Goal: Consume media (video, audio): Consume media (video, audio)

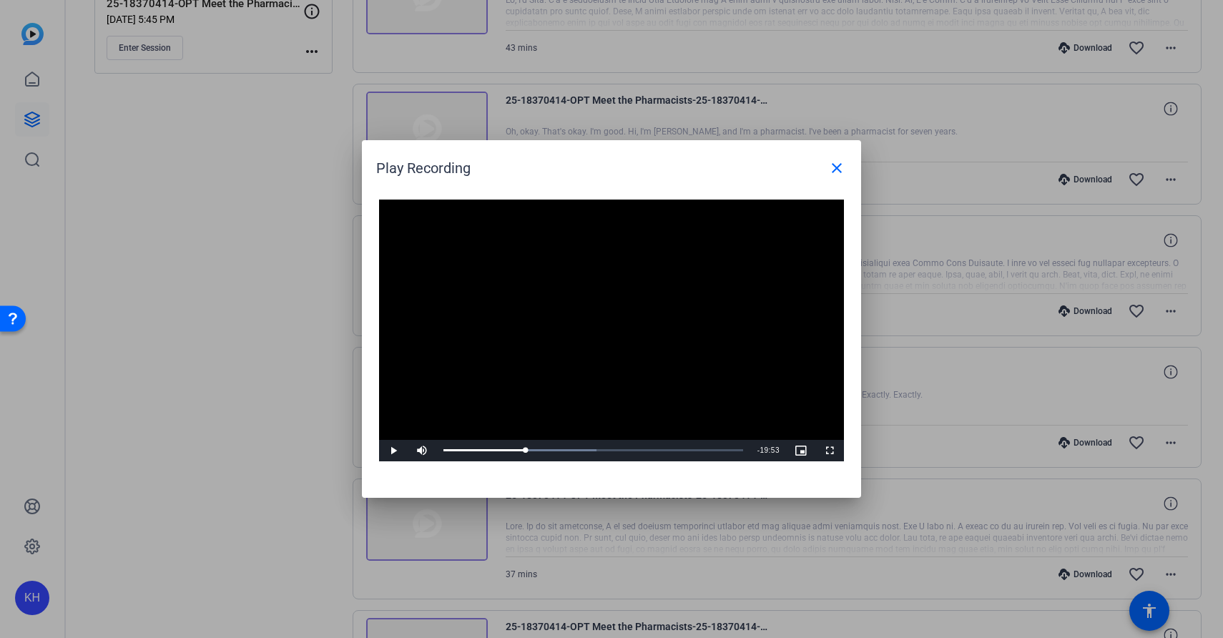
click at [519, 330] on video "Video Player" at bounding box center [611, 331] width 465 height 262
click at [395, 451] on span "Video Player" at bounding box center [393, 451] width 29 height 0
click at [393, 451] on span "Video Player" at bounding box center [393, 451] width 29 height 0
click at [396, 451] on span "Video Player" at bounding box center [393, 451] width 29 height 0
click at [392, 451] on span "Video Player" at bounding box center [393, 451] width 29 height 0
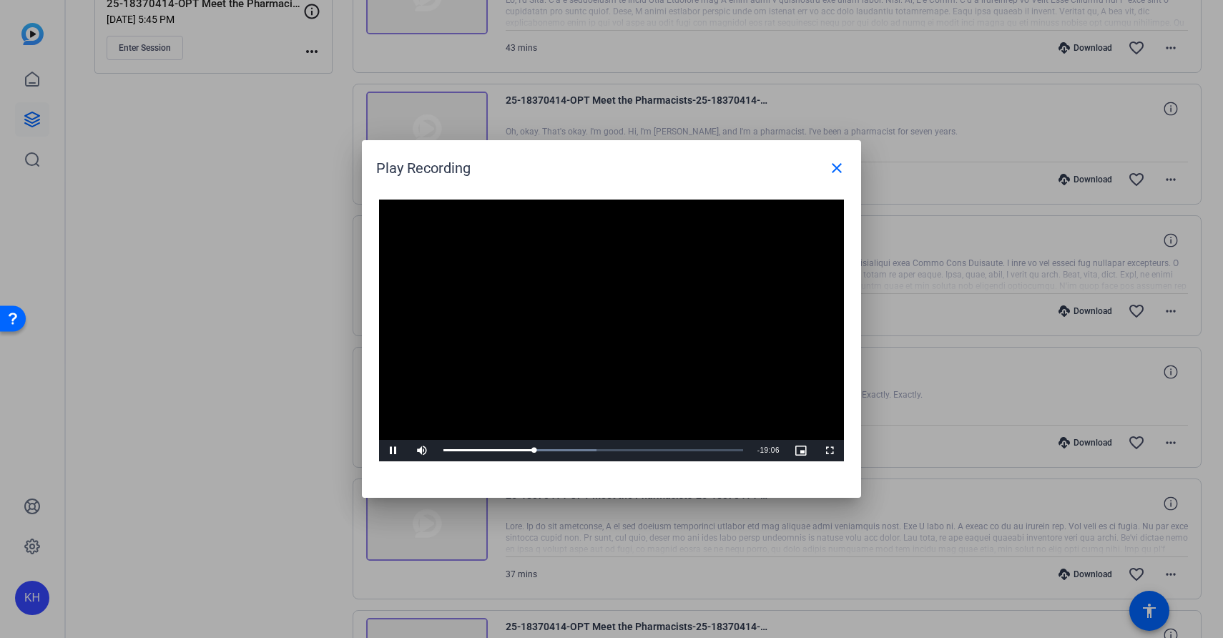
click at [394, 451] on span "Video Player" at bounding box center [393, 451] width 29 height 0
click at [533, 450] on div "08:09" at bounding box center [488, 451] width 89 height 4
click at [391, 451] on span "Video Player" at bounding box center [393, 451] width 29 height 0
click at [392, 451] on span "Video Player" at bounding box center [393, 451] width 29 height 0
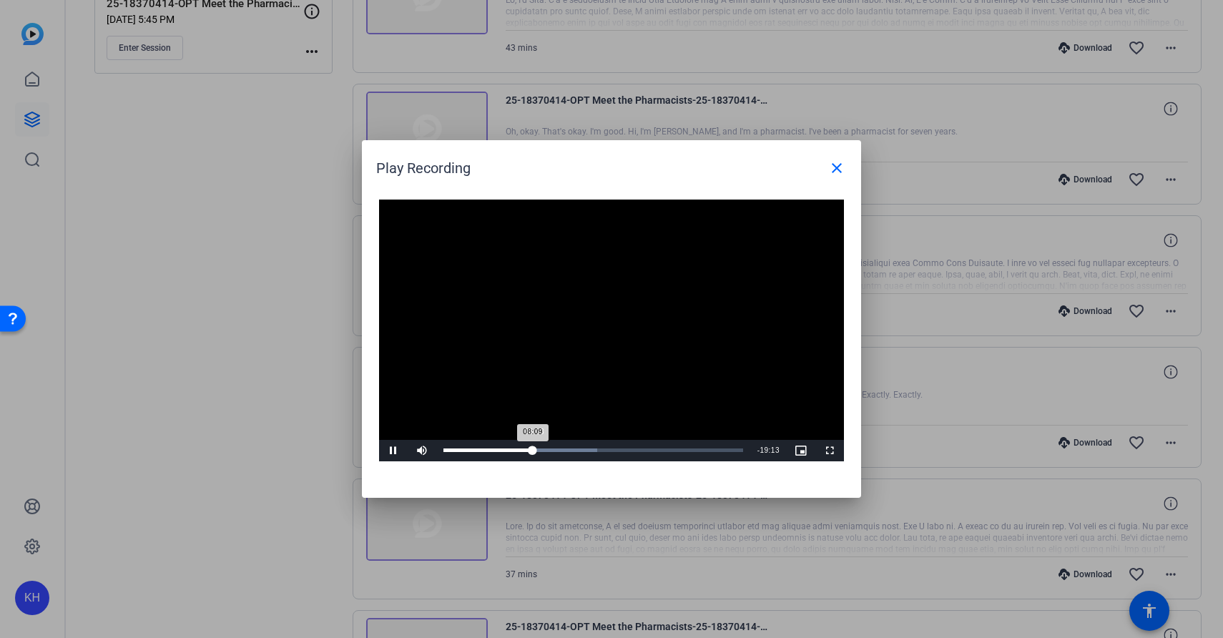
click at [533, 449] on div "08:09" at bounding box center [488, 451] width 89 height 4
click at [532, 449] on div "08:09" at bounding box center [488, 451] width 89 height 4
click at [389, 451] on span "Video Player" at bounding box center [393, 451] width 29 height 0
click at [839, 168] on mat-icon "close" at bounding box center [837, 168] width 17 height 17
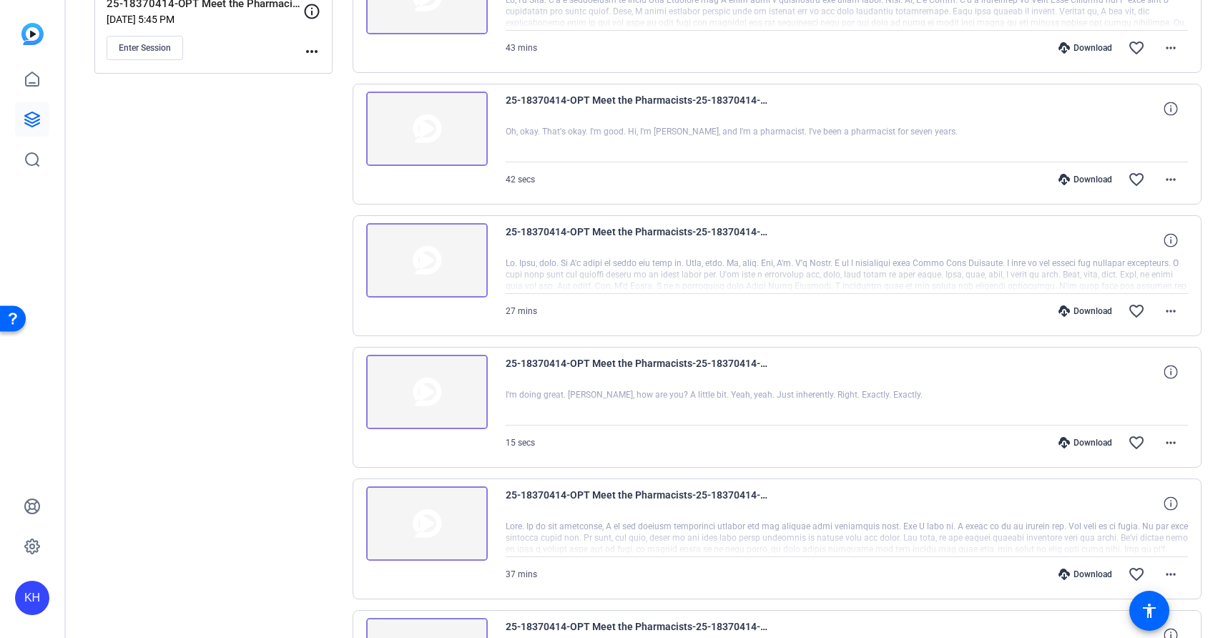
click at [453, 259] on img at bounding box center [427, 260] width 122 height 74
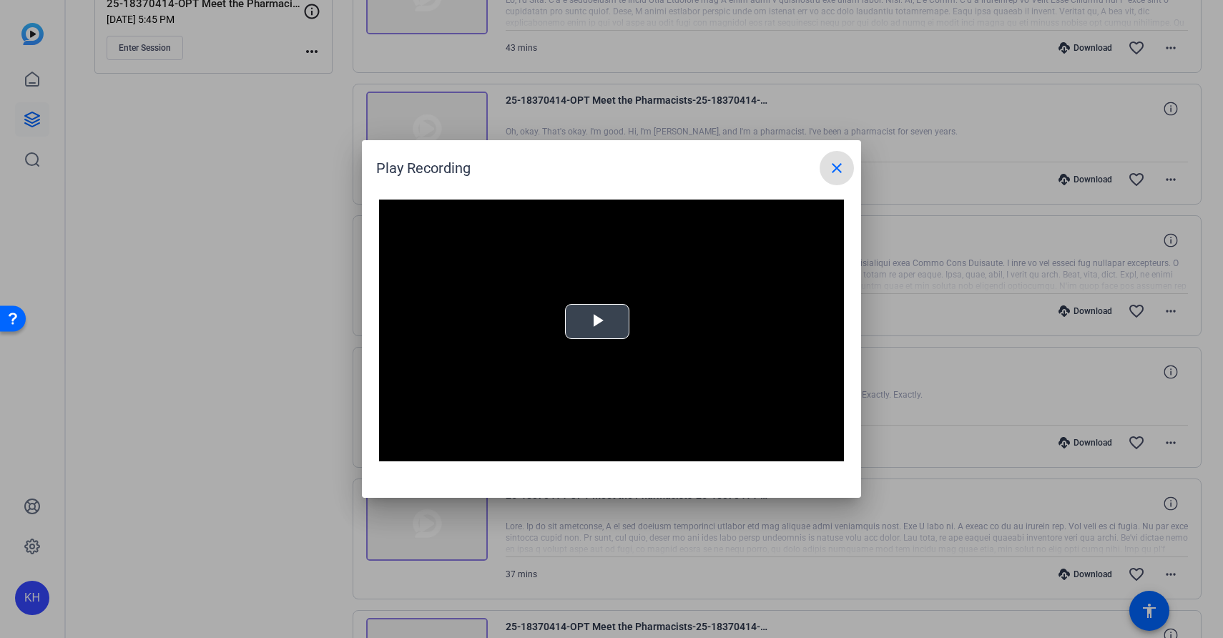
click at [597, 322] on span "Video Player" at bounding box center [597, 322] width 0 height 0
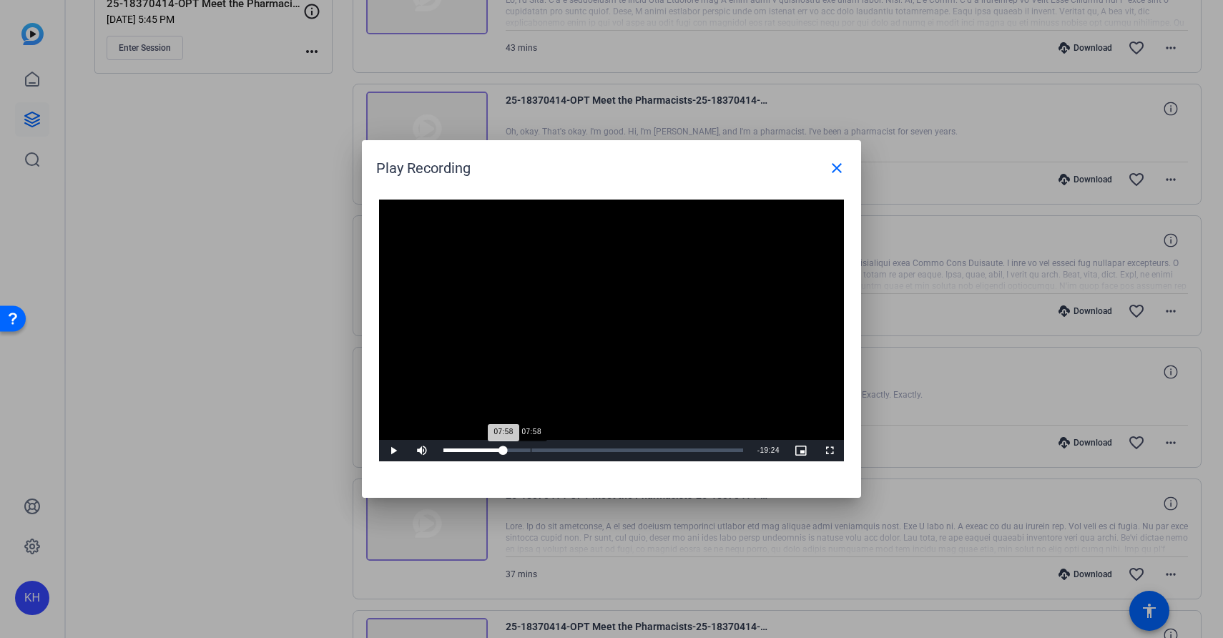
drag, startPoint x: 448, startPoint y: 451, endPoint x: 531, endPoint y: 457, distance: 83.2
click at [531, 457] on div "Loaded : 8.85% 07:58 07:58" at bounding box center [593, 450] width 314 height 21
click at [396, 451] on span "Video Player" at bounding box center [393, 451] width 29 height 0
click at [393, 451] on span "Video Player" at bounding box center [393, 451] width 29 height 0
click at [391, 451] on span "Video Player" at bounding box center [393, 451] width 29 height 0
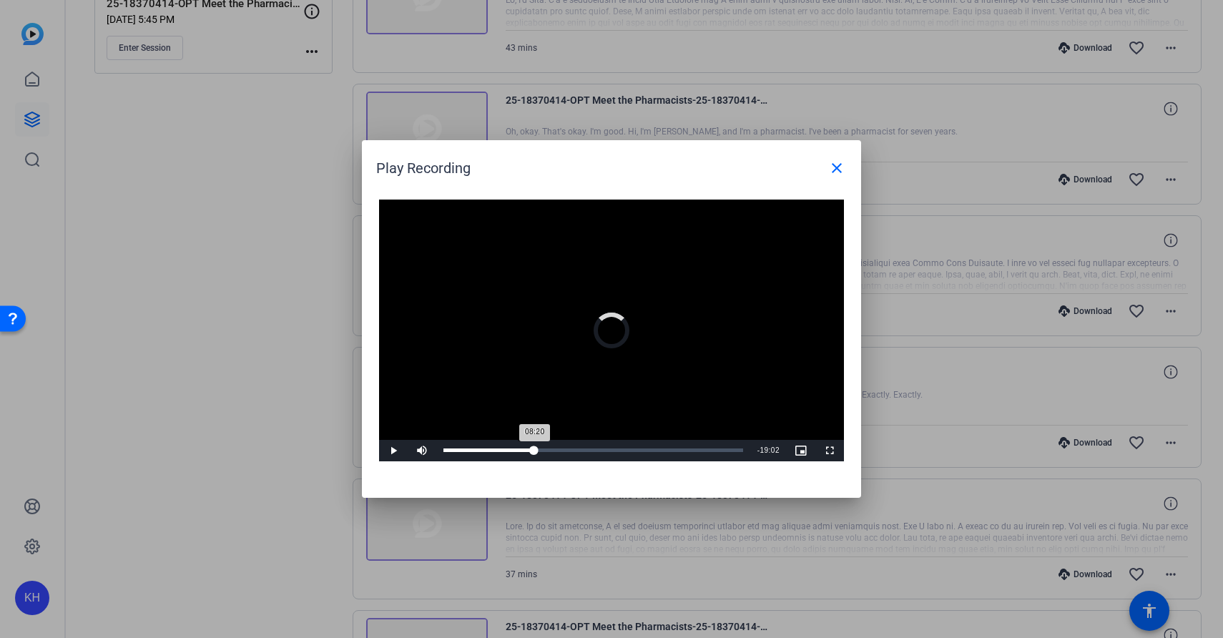
click at [533, 449] on div "08:20" at bounding box center [489, 451] width 91 height 4
click at [392, 451] on span "Video Player" at bounding box center [393, 451] width 29 height 0
click at [394, 451] on span "Video Player" at bounding box center [393, 451] width 29 height 0
click at [532, 451] on div "08:13" at bounding box center [489, 451] width 91 height 4
click at [392, 451] on span "Video Player" at bounding box center [393, 451] width 29 height 0
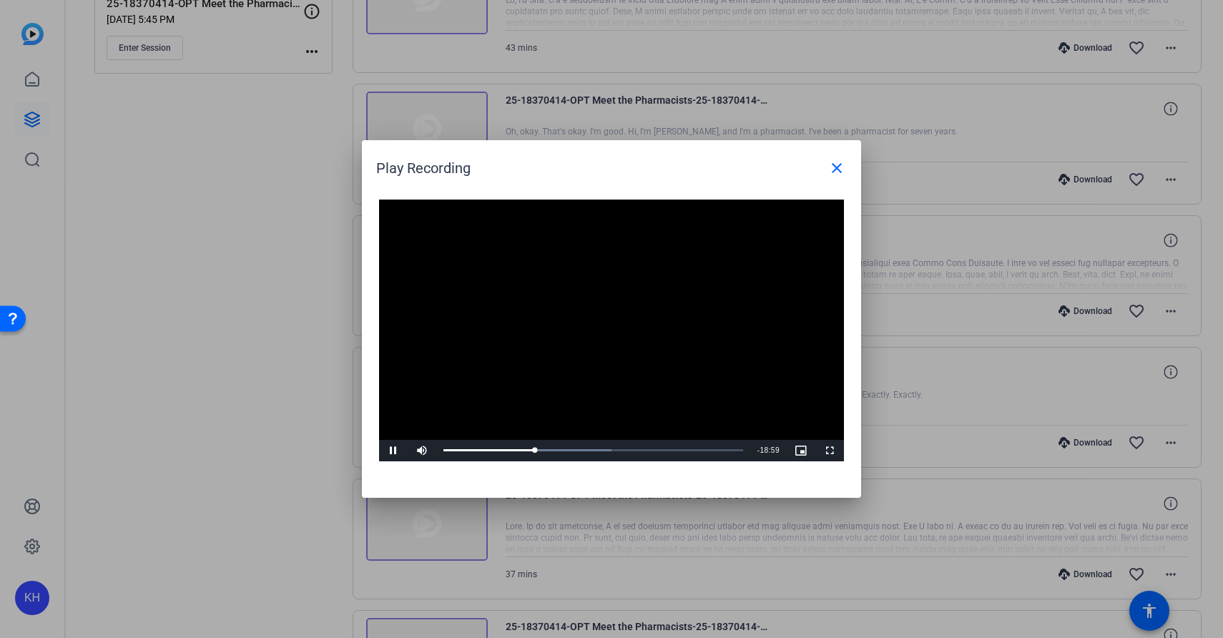
click at [392, 451] on span "Video Player" at bounding box center [393, 451] width 29 height 0
click at [534, 449] on div "08:13" at bounding box center [489, 451] width 90 height 4
click at [394, 451] on span "Video Player" at bounding box center [393, 451] width 29 height 0
click at [390, 451] on span "Video Player" at bounding box center [393, 451] width 29 height 0
drag, startPoint x: 536, startPoint y: 449, endPoint x: 643, endPoint y: 455, distance: 107.5
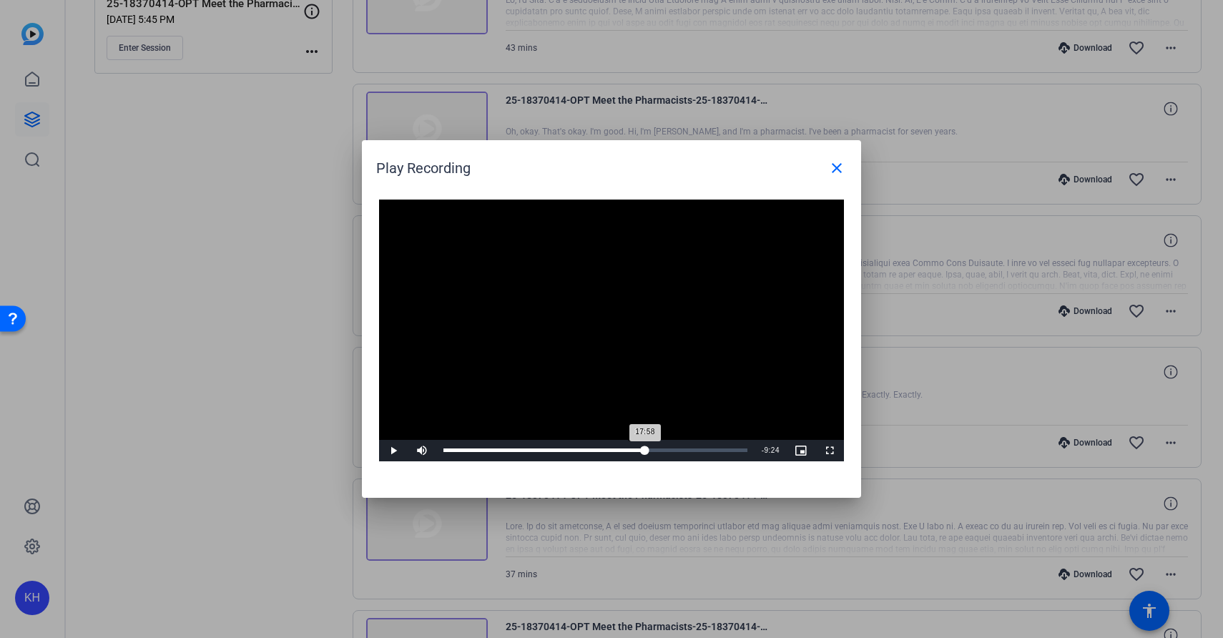
click at [643, 452] on div "17:58" at bounding box center [545, 451] width 202 height 4
click at [389, 451] on span "Video Player" at bounding box center [393, 451] width 29 height 0
click at [651, 449] on div "18:52" at bounding box center [551, 451] width 214 height 4
click at [396, 451] on span "Video Player" at bounding box center [393, 451] width 29 height 0
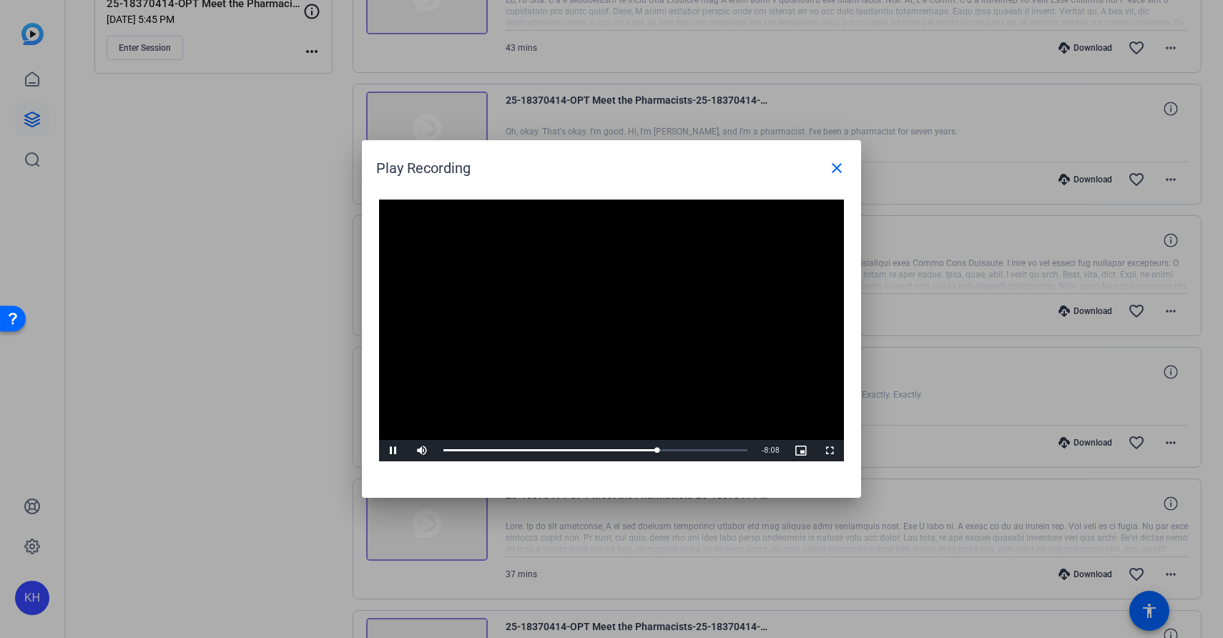
click at [392, 451] on span "Video Player" at bounding box center [393, 451] width 29 height 0
drag, startPoint x: 658, startPoint y: 448, endPoint x: 726, endPoint y: 454, distance: 68.2
click at [726, 452] on div "25:26" at bounding box center [585, 451] width 283 height 4
click at [394, 451] on span "Video Player" at bounding box center [393, 451] width 29 height 0
click at [391, 451] on span "Video Player" at bounding box center [393, 451] width 29 height 0
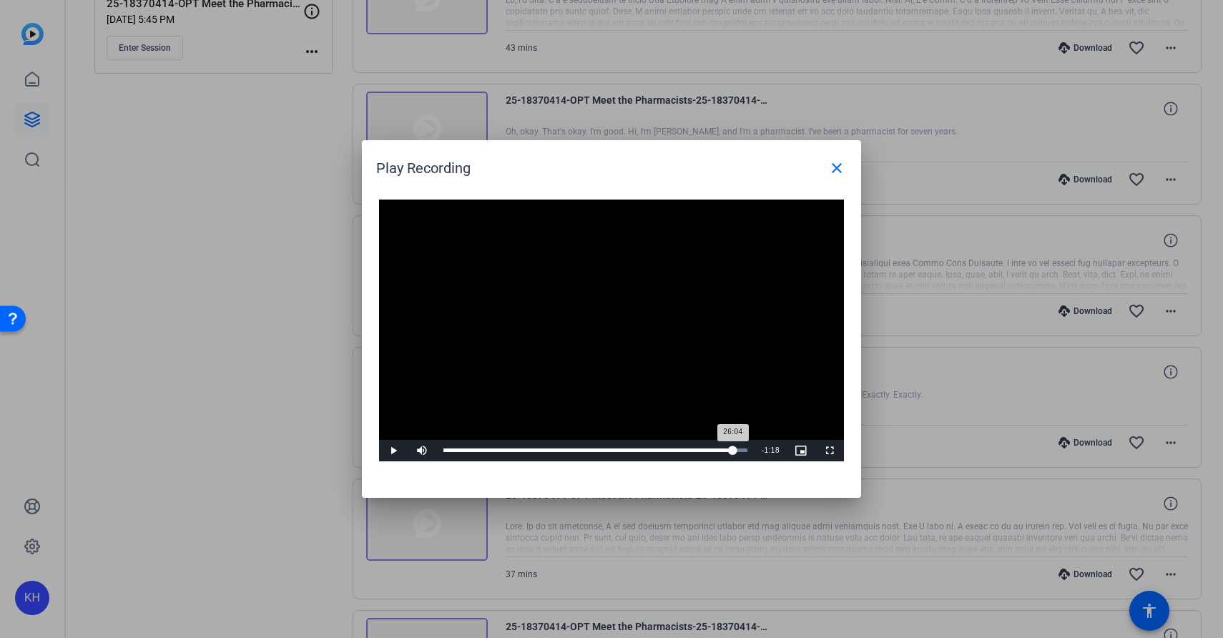
click at [733, 451] on div "26:04" at bounding box center [589, 451] width 290 height 4
click at [391, 451] on span "Video Player" at bounding box center [393, 451] width 29 height 0
click at [731, 451] on div "25:53" at bounding box center [588, 451] width 288 height 4
click at [396, 451] on span "Video Player" at bounding box center [393, 451] width 29 height 0
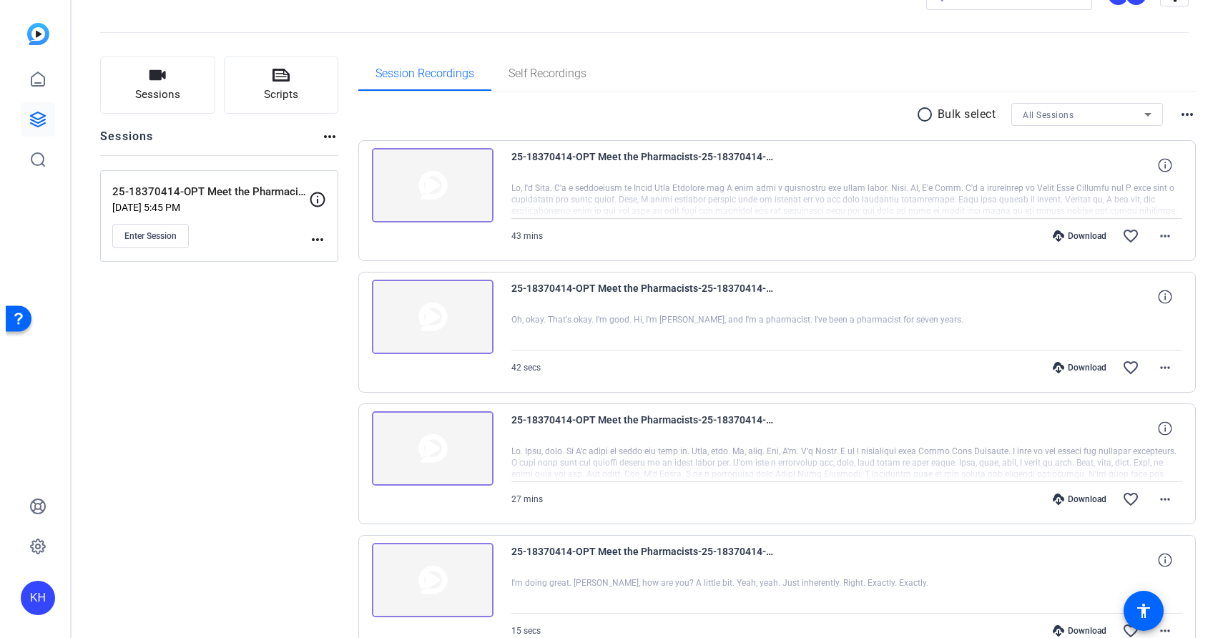
scroll to position [44, 0]
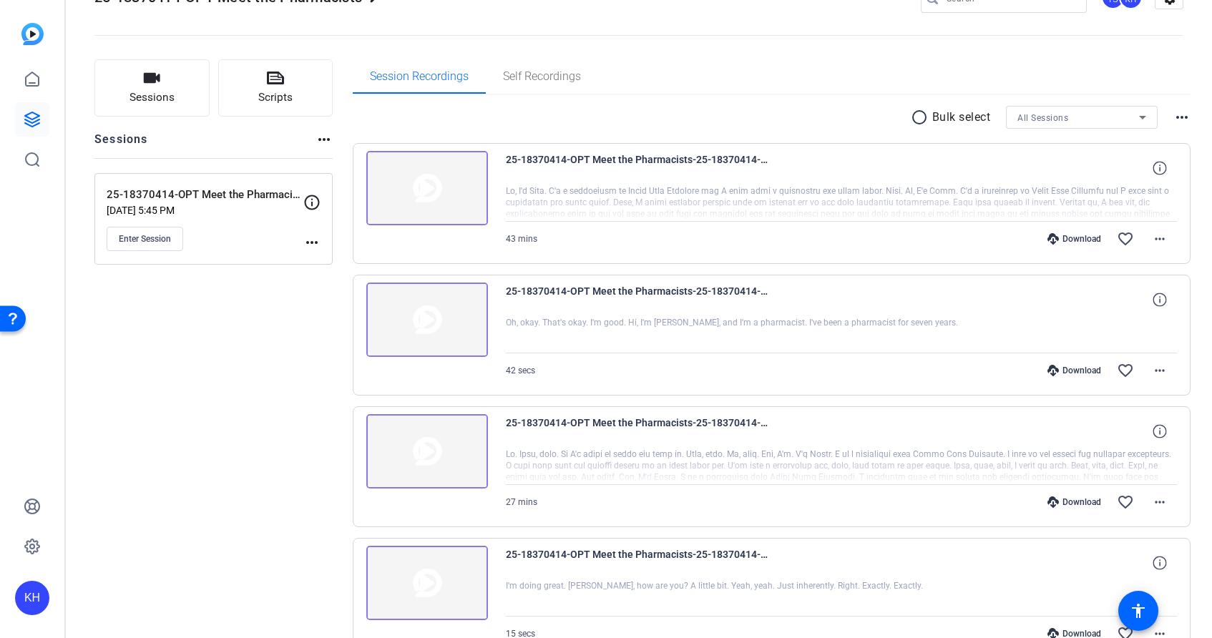
click at [426, 192] on img at bounding box center [427, 188] width 122 height 74
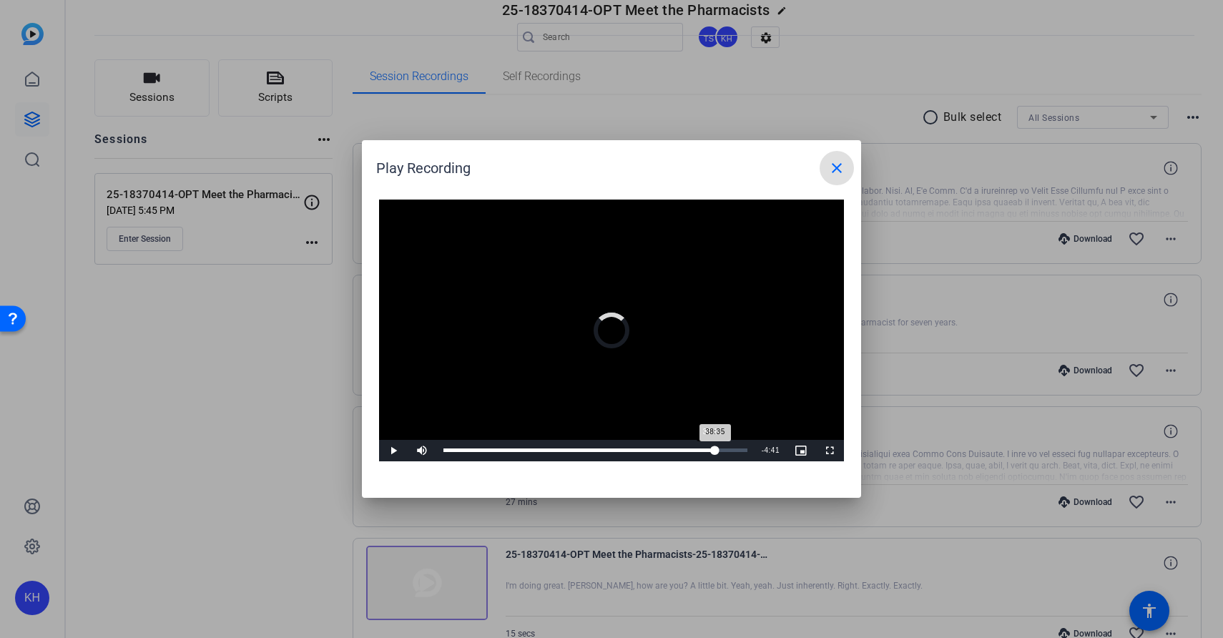
drag, startPoint x: 445, startPoint y: 450, endPoint x: 712, endPoint y: 446, distance: 266.9
click at [712, 449] on div "38:35" at bounding box center [580, 451] width 272 height 4
drag, startPoint x: 717, startPoint y: 447, endPoint x: 702, endPoint y: 448, distance: 15.0
click at [702, 449] on div "36:51" at bounding box center [574, 451] width 260 height 4
click at [392, 451] on span "Video Player" at bounding box center [393, 451] width 29 height 0
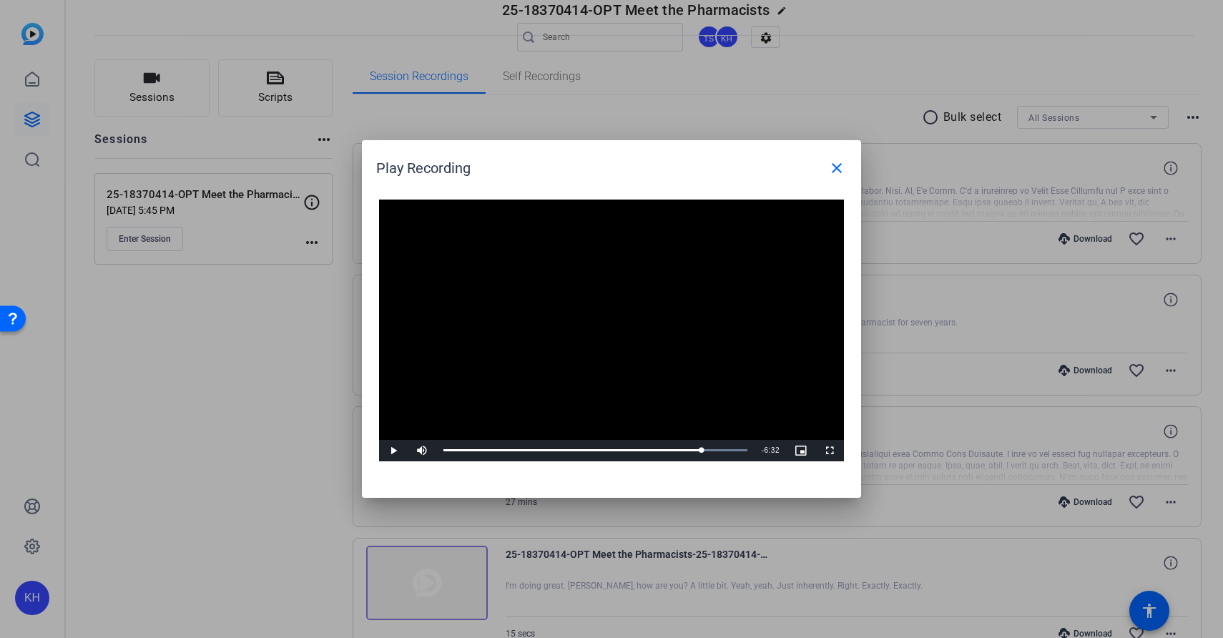
click at [394, 451] on span "Video Player" at bounding box center [393, 451] width 29 height 0
drag, startPoint x: 706, startPoint y: 444, endPoint x: 697, endPoint y: 446, distance: 9.5
click at [697, 449] on div "36:08" at bounding box center [571, 451] width 255 height 4
click at [393, 451] on span "Video Player" at bounding box center [393, 451] width 29 height 0
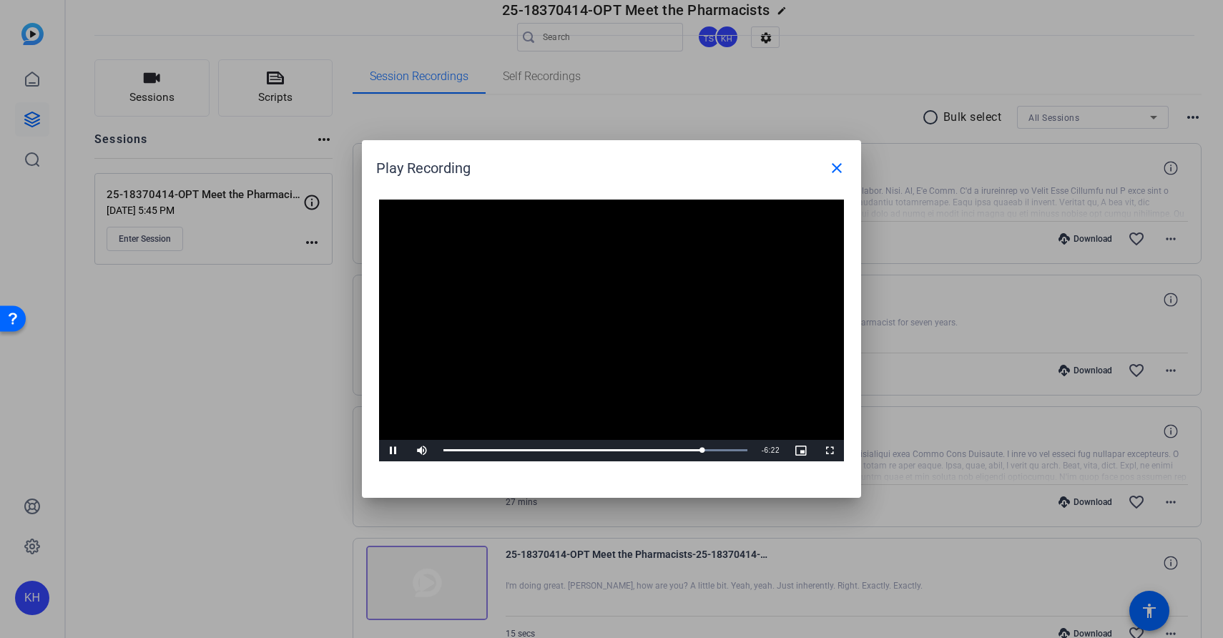
click at [394, 451] on span "Video Player" at bounding box center [393, 451] width 29 height 0
drag, startPoint x: 703, startPoint y: 451, endPoint x: 456, endPoint y: 448, distance: 247.6
click at [456, 449] on div "01:45" at bounding box center [451, 451] width 14 height 4
click at [391, 451] on span "Video Player" at bounding box center [393, 451] width 29 height 0
click at [393, 451] on span "Video Player" at bounding box center [393, 451] width 29 height 0
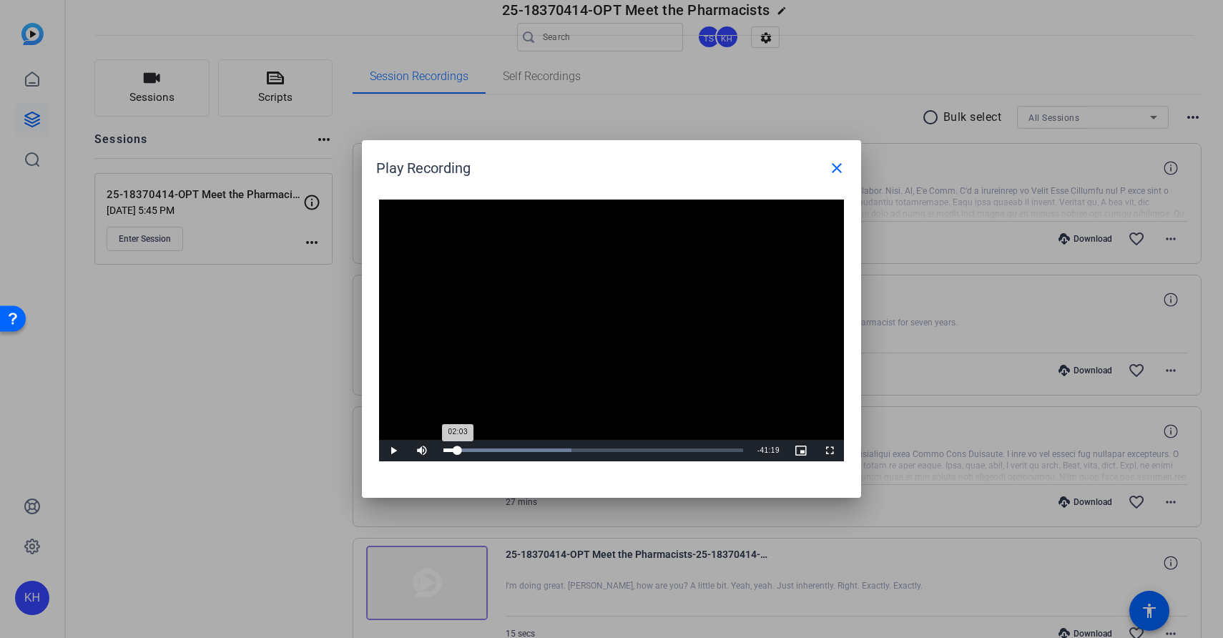
click at [457, 449] on div "02:03" at bounding box center [451, 451] width 14 height 4
click at [396, 451] on span "Video Player" at bounding box center [393, 451] width 29 height 0
click at [395, 451] on span "Video Player" at bounding box center [393, 451] width 29 height 0
